Goal: Information Seeking & Learning: Learn about a topic

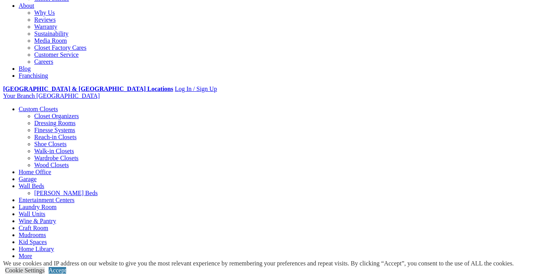
click at [43, 134] on link "Reach-in Closets" at bounding box center [55, 137] width 42 height 7
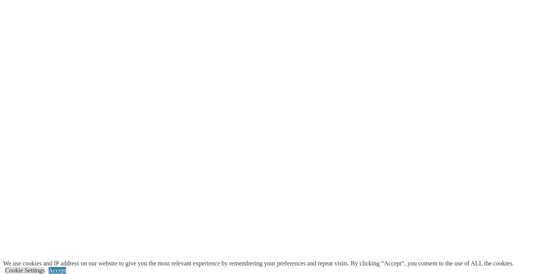
scroll to position [1435, 0]
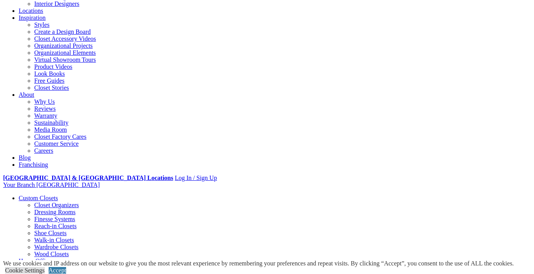
scroll to position [124, 0]
